Goal: Navigation & Orientation: Find specific page/section

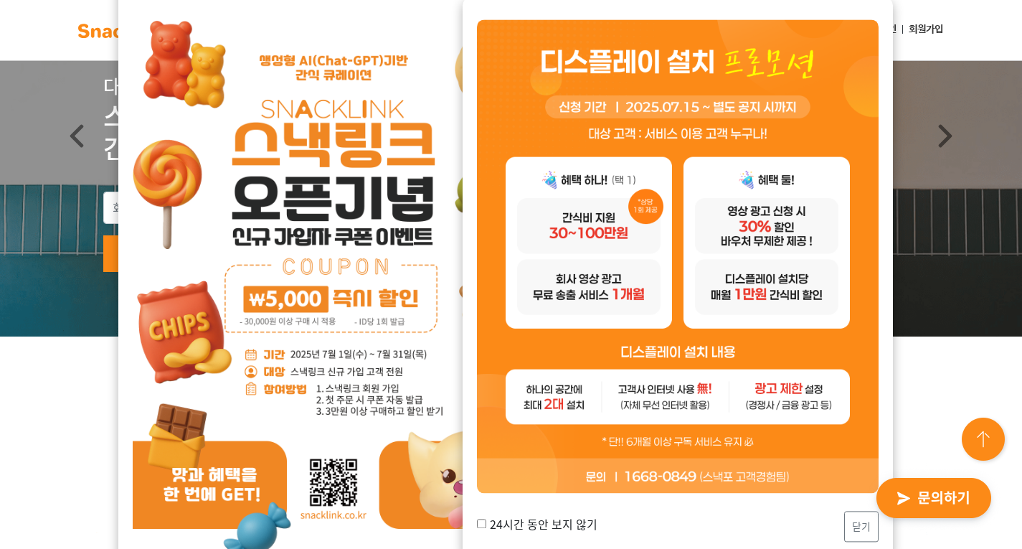
scroll to position [143, 0]
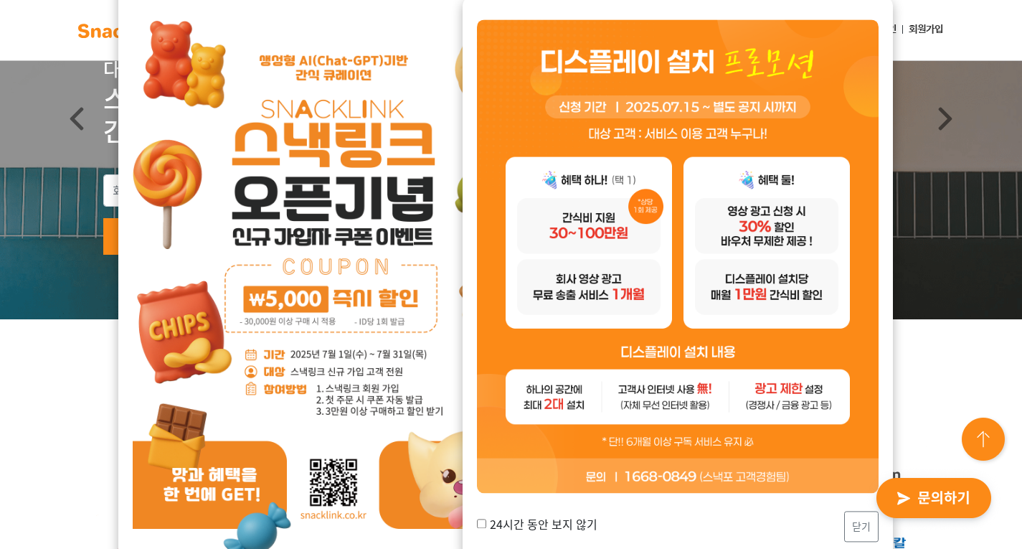
click at [481, 524] on input "24시간 동안 보지 않기" at bounding box center [481, 523] width 9 height 9
checkbox input "true"
click at [849, 522] on button "닫기" at bounding box center [861, 526] width 34 height 31
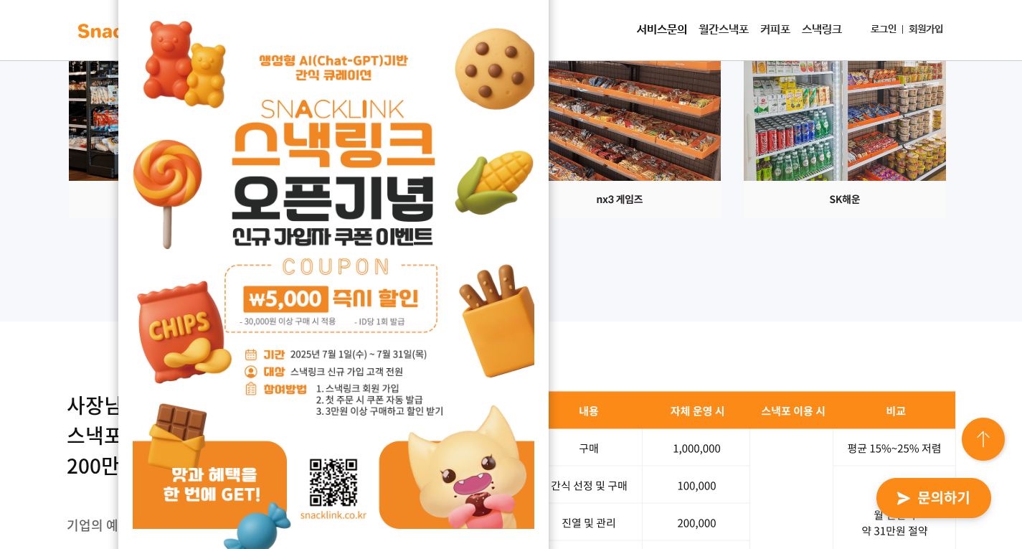
scroll to position [1865, 0]
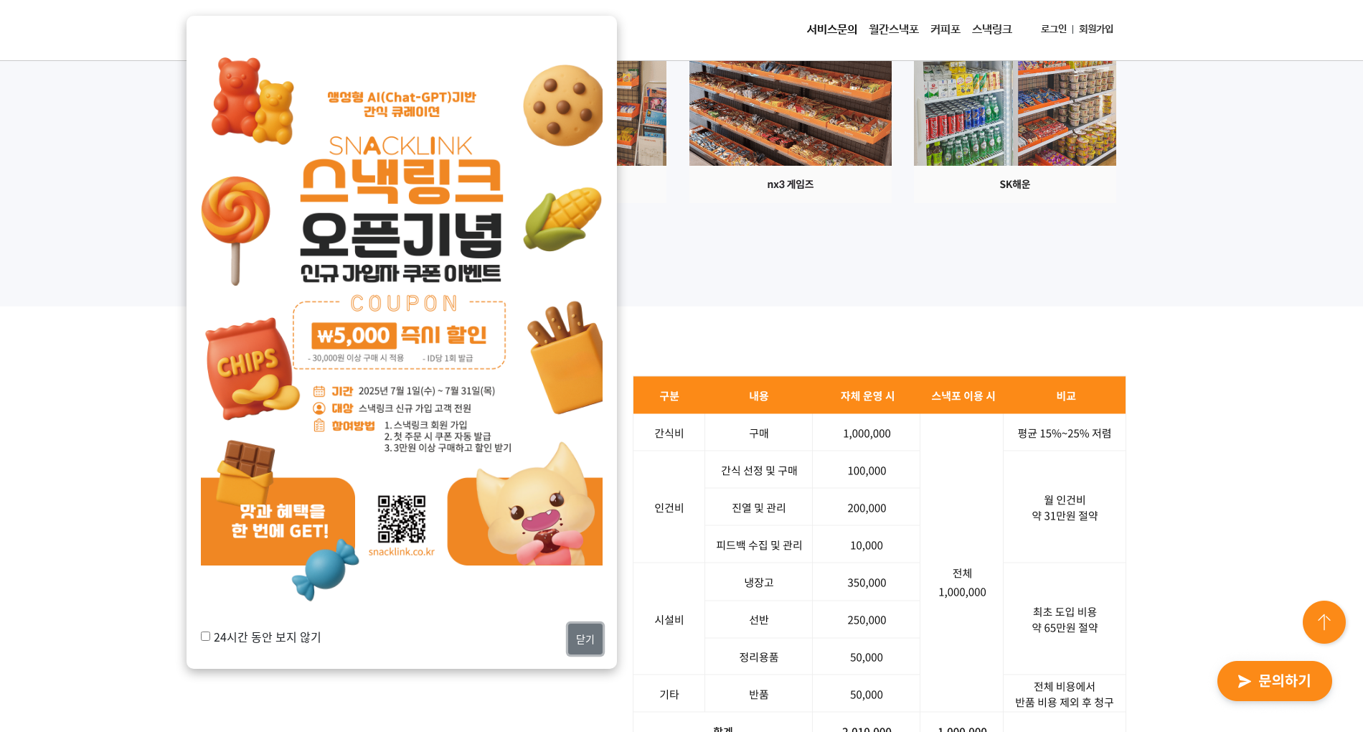
click at [592, 548] on button "닫기" at bounding box center [585, 638] width 34 height 31
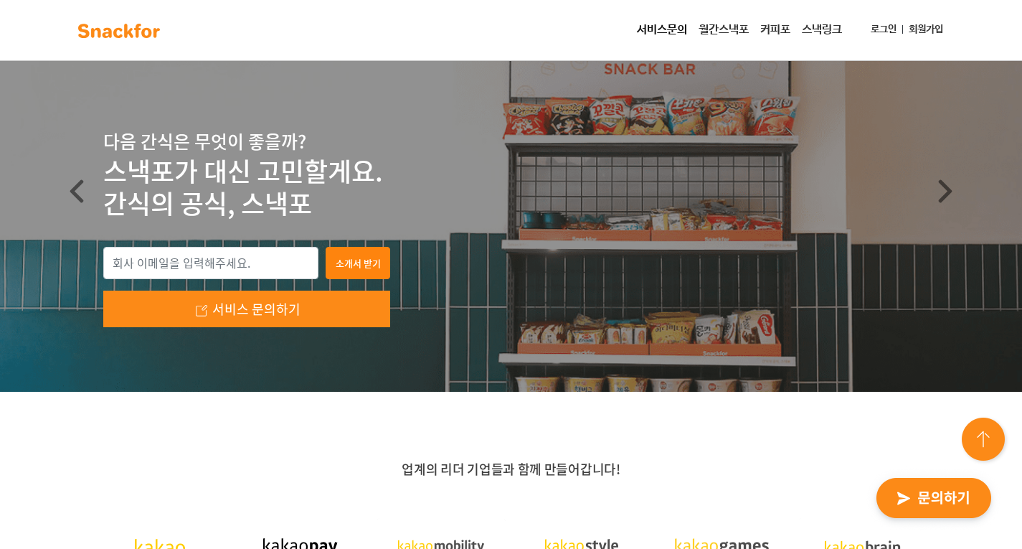
scroll to position [0, 0]
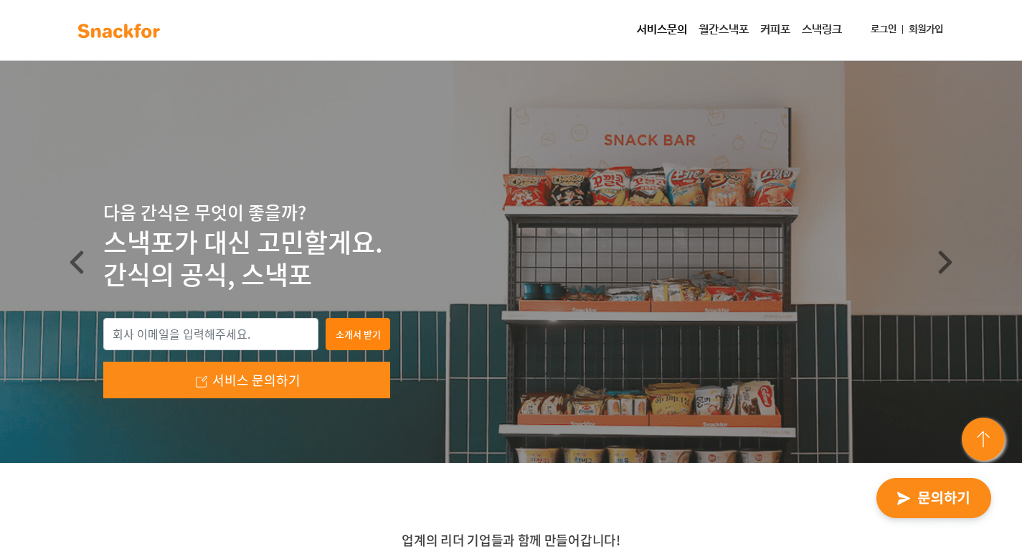
click at [712, 26] on link "월간스낵포" at bounding box center [724, 30] width 62 height 29
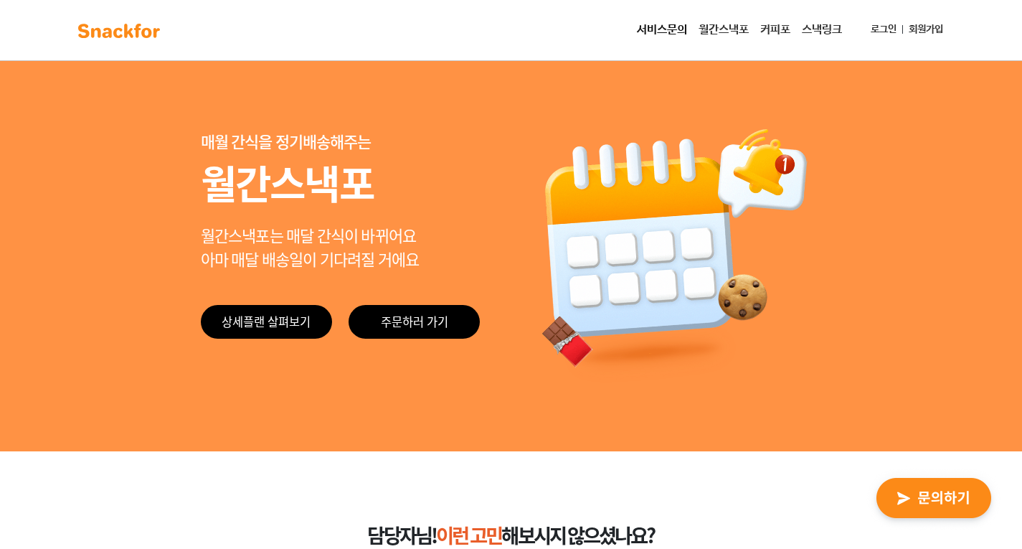
click at [778, 29] on link "커피포" at bounding box center [776, 30] width 42 height 29
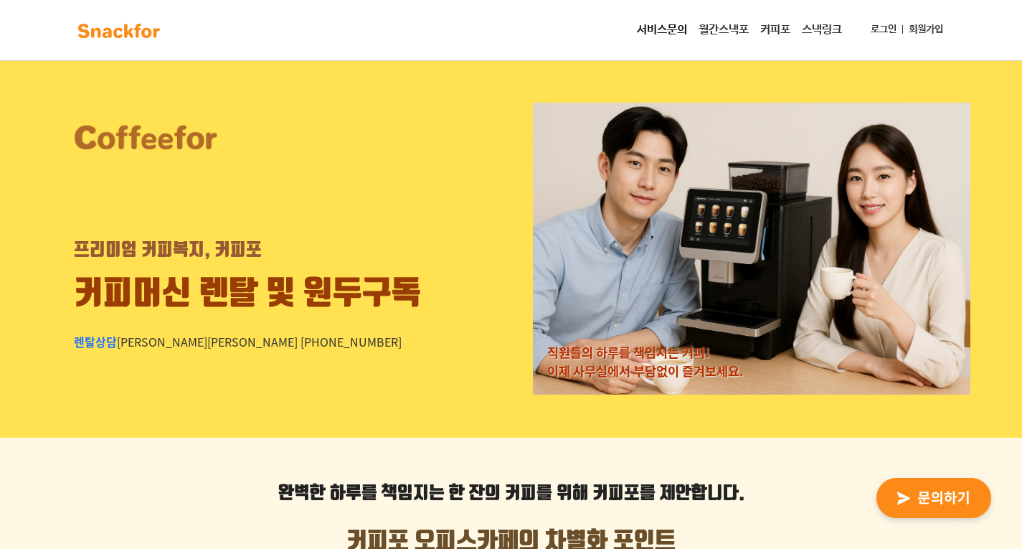
click at [830, 36] on link "스낵링크" at bounding box center [822, 30] width 52 height 29
